Goal: Task Accomplishment & Management: Manage account settings

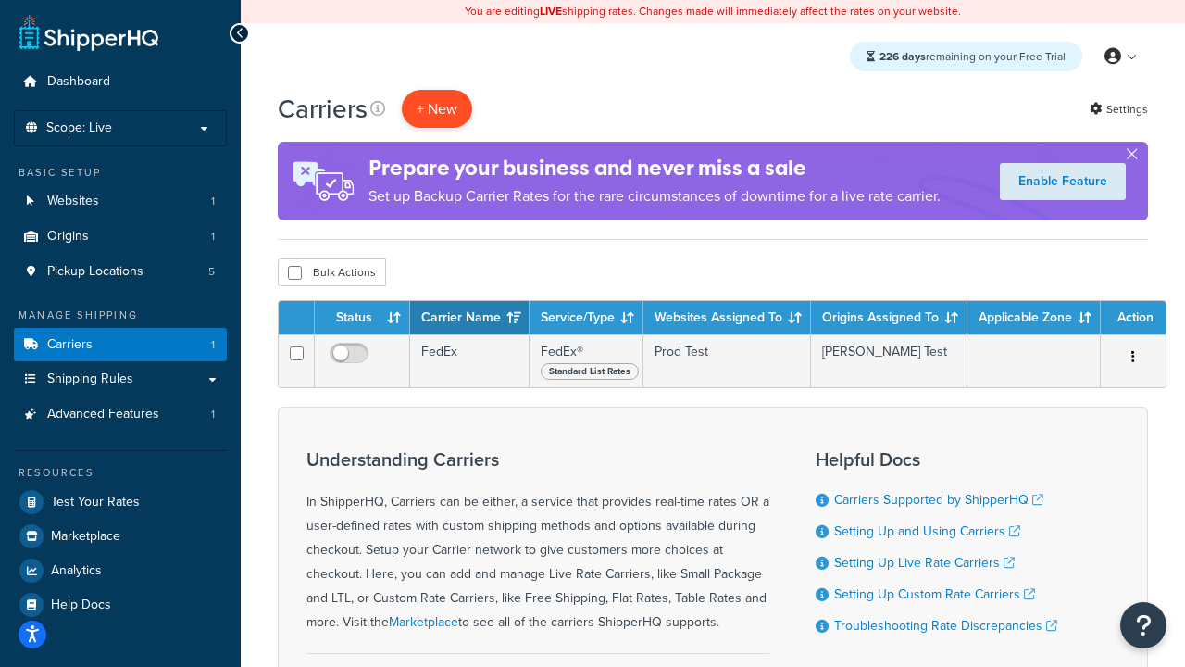
click at [437, 109] on button "+ New" at bounding box center [437, 109] width 70 height 38
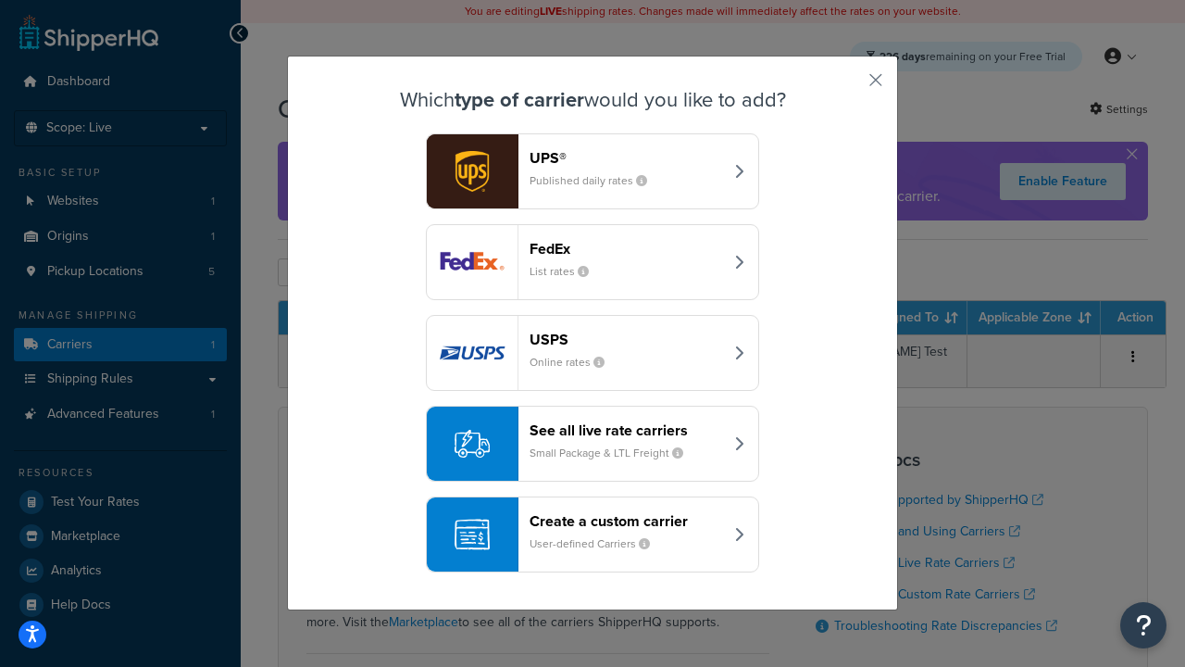
click at [593, 262] on div "FedEx List rates" at bounding box center [627, 262] width 194 height 44
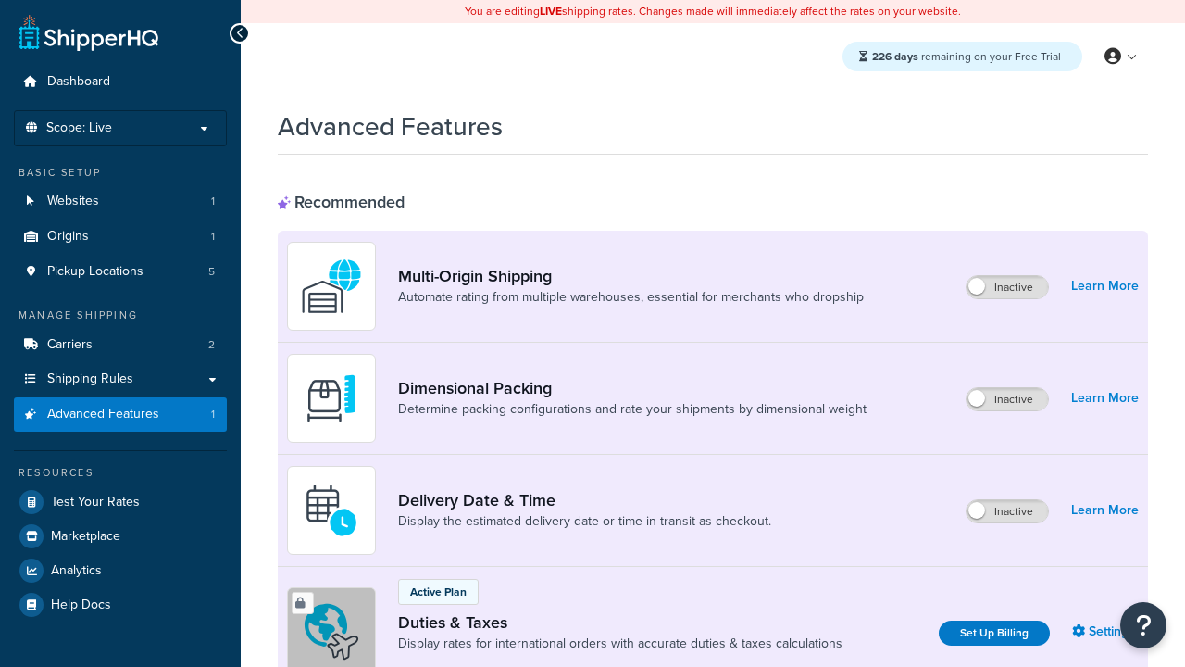
scroll to position [602, 0]
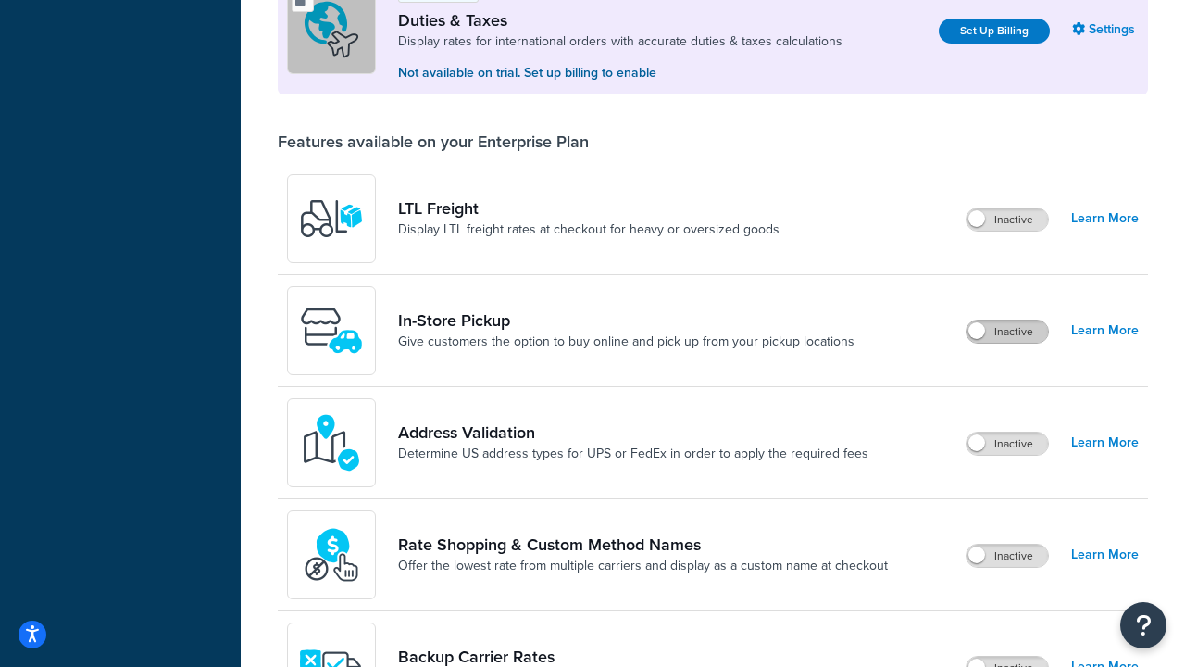
scroll to position [567, 0]
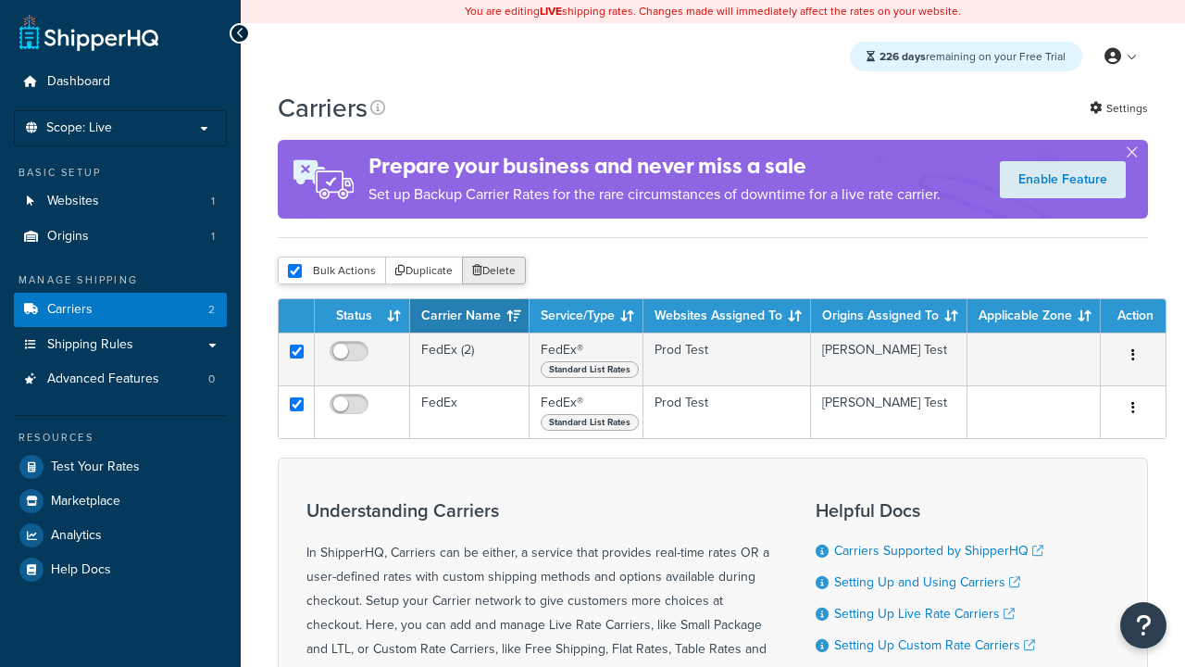
click at [493, 272] on button "Delete" at bounding box center [494, 270] width 64 height 28
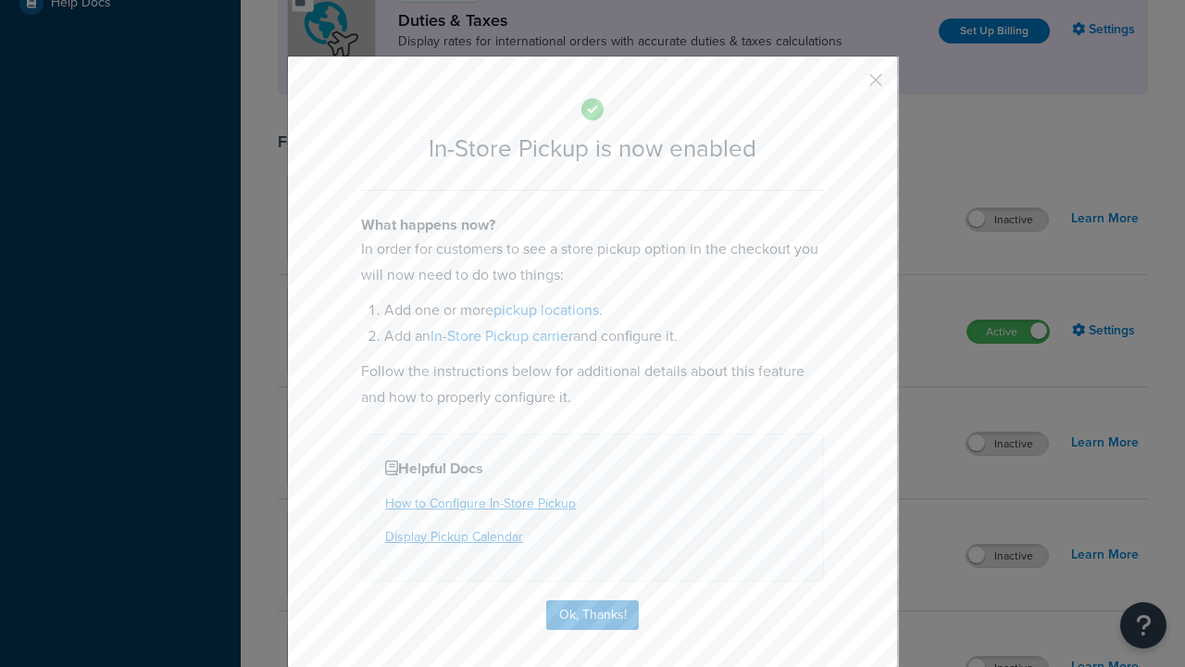
click at [848, 86] on button "button" at bounding box center [848, 86] width 5 height 5
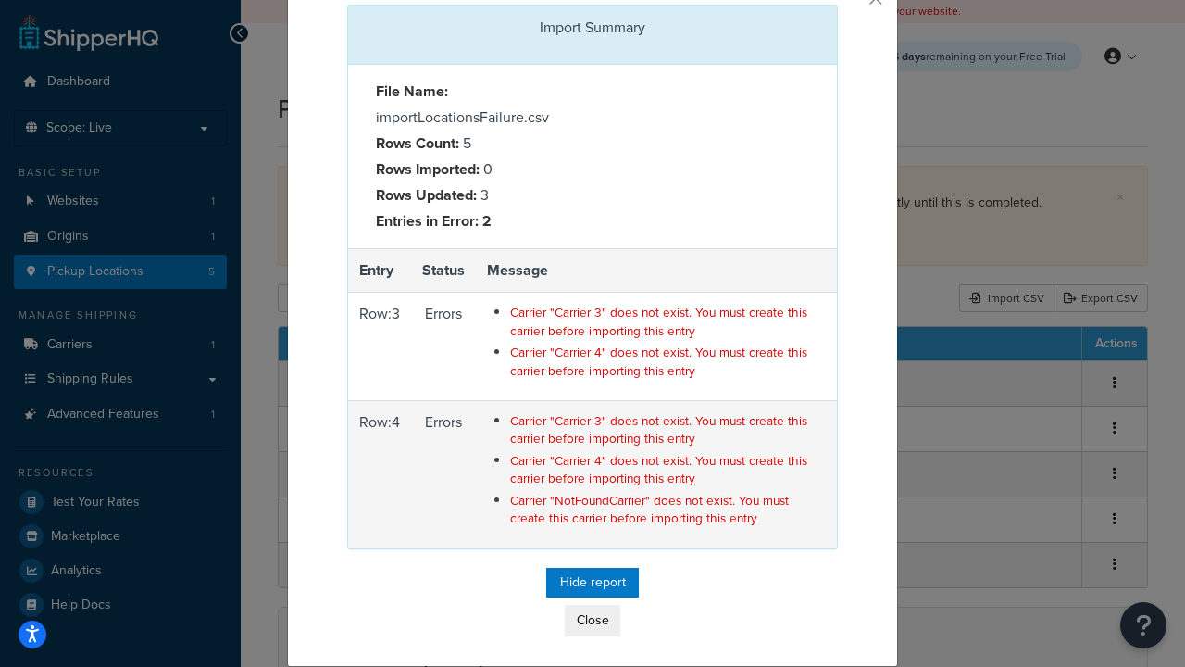
scroll to position [83, 0]
click at [838, 5] on button "button" at bounding box center [835, 7] width 5 height 5
